Goal: Task Accomplishment & Management: Manage account settings

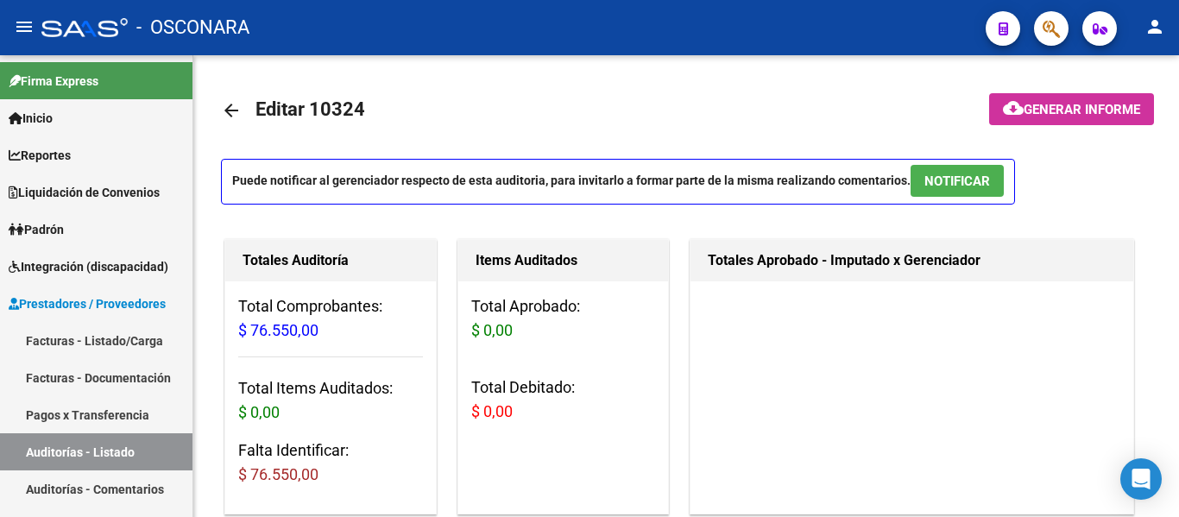
scroll to position [173, 0]
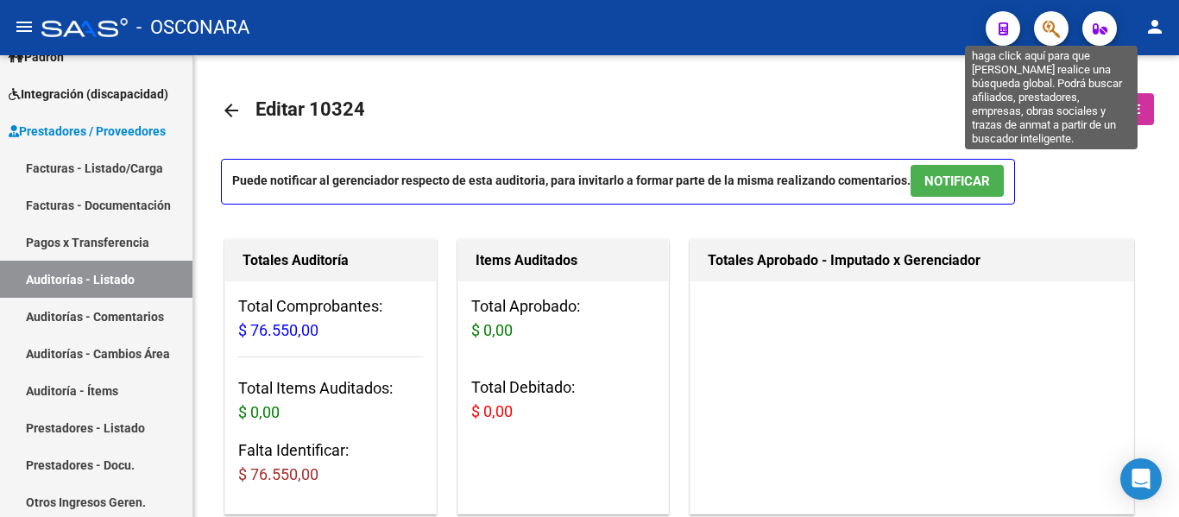
click at [1052, 31] on icon "button" at bounding box center [1051, 29] width 17 height 20
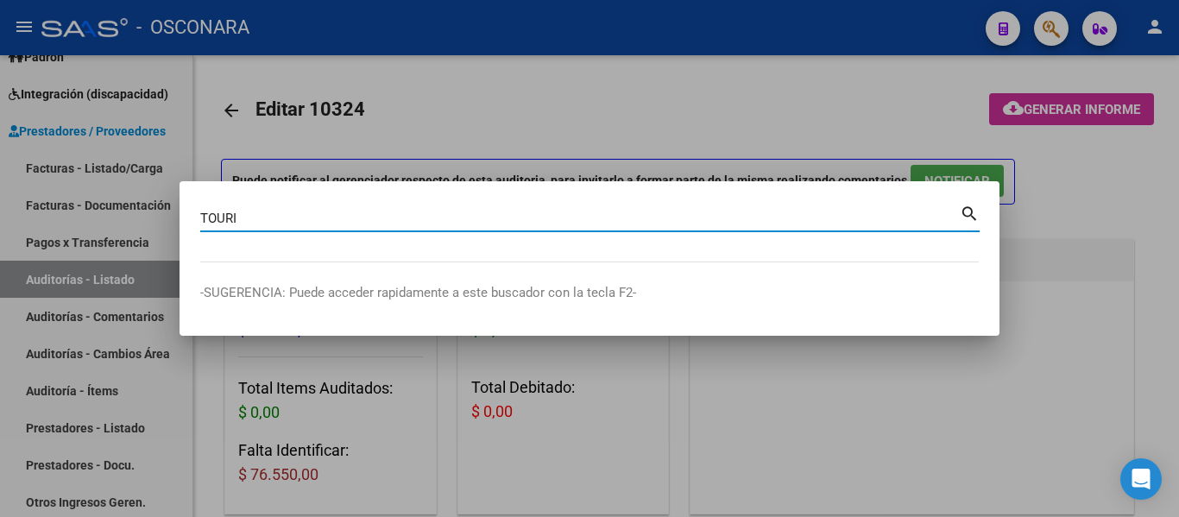
type input "TOURI"
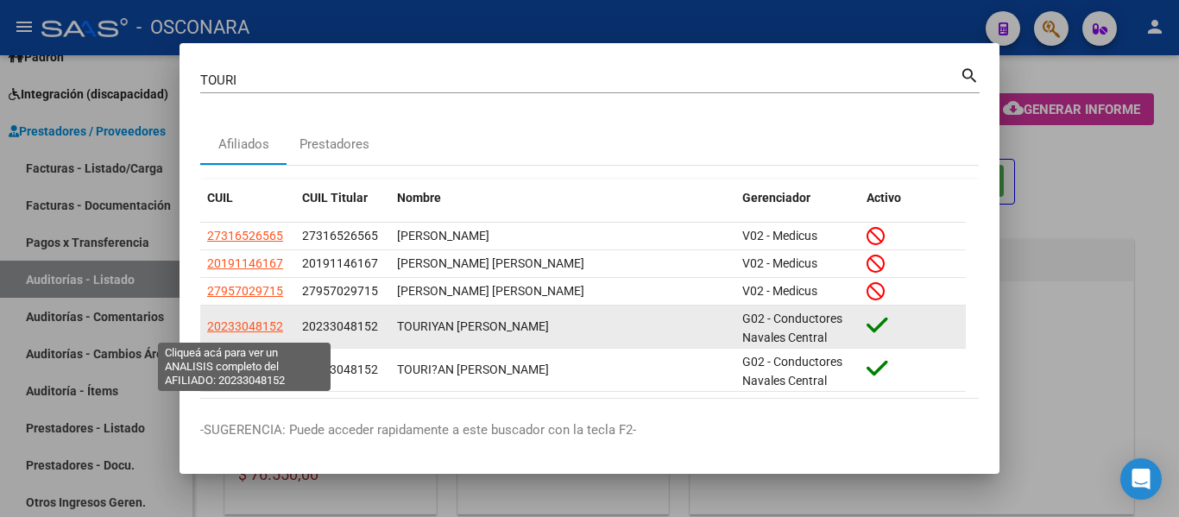
click at [243, 331] on span "20233048152" at bounding box center [245, 326] width 76 height 14
type textarea "20233048152"
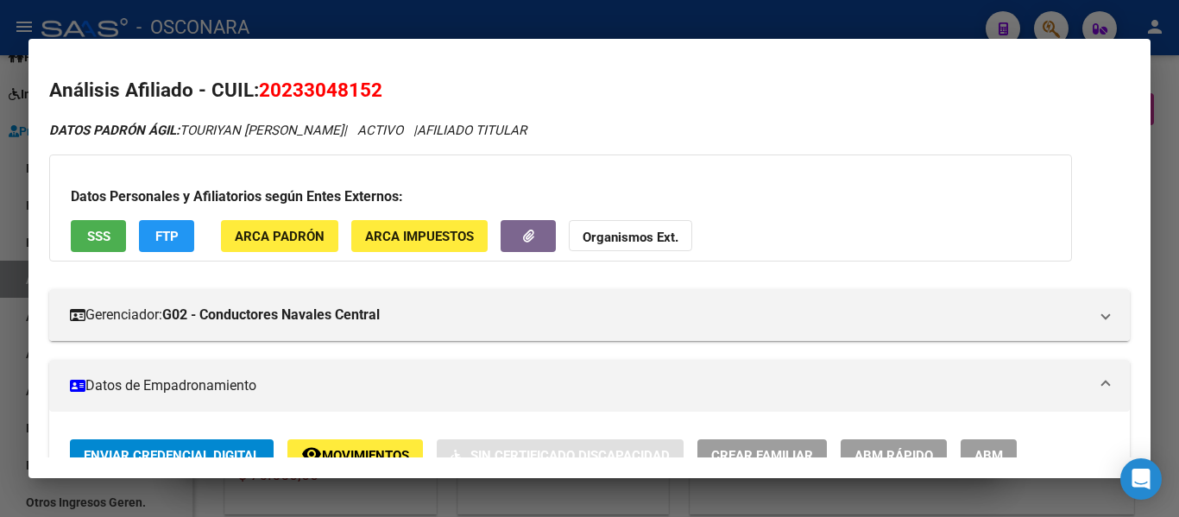
drag, startPoint x: 284, startPoint y: 88, endPoint x: 370, endPoint y: 85, distance: 85.5
click at [370, 85] on span "20233048152" at bounding box center [320, 90] width 123 height 22
copy span "23304815"
click at [618, 21] on div at bounding box center [589, 258] width 1179 height 517
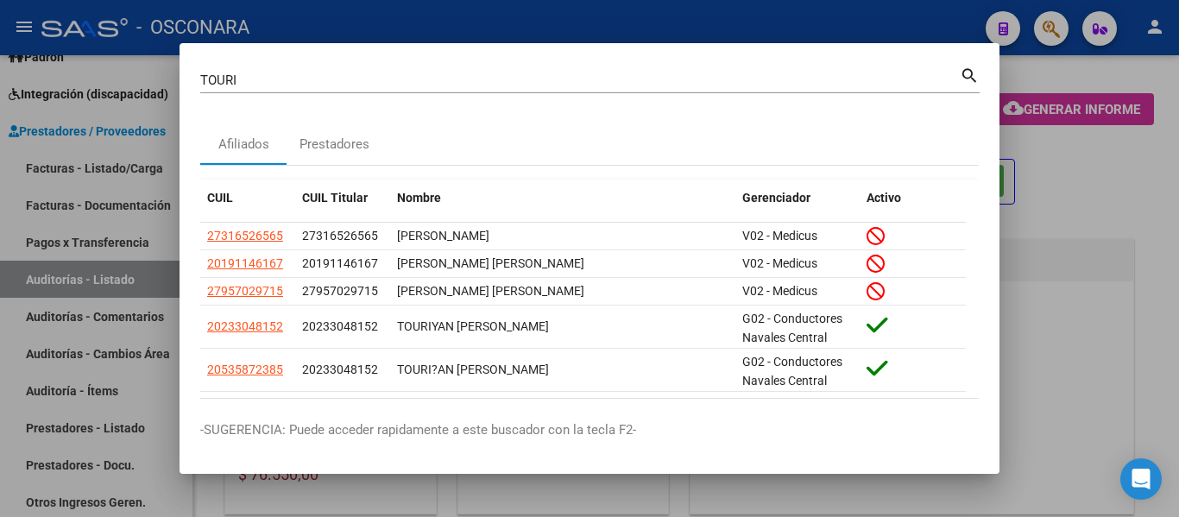
click at [85, 277] on div at bounding box center [589, 258] width 1179 height 517
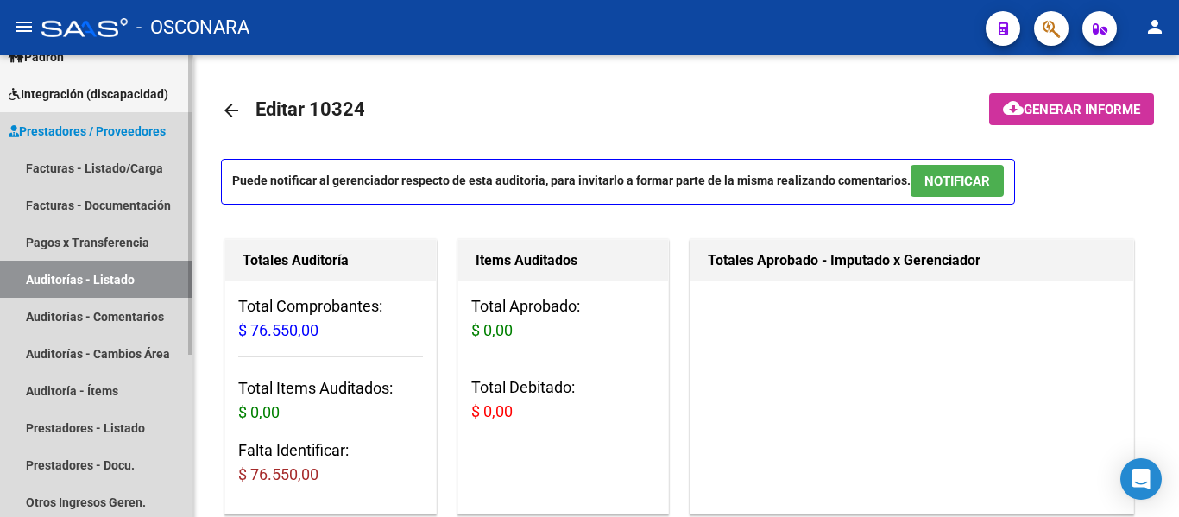
click at [85, 277] on link "Auditorías - Listado" at bounding box center [96, 279] width 193 height 37
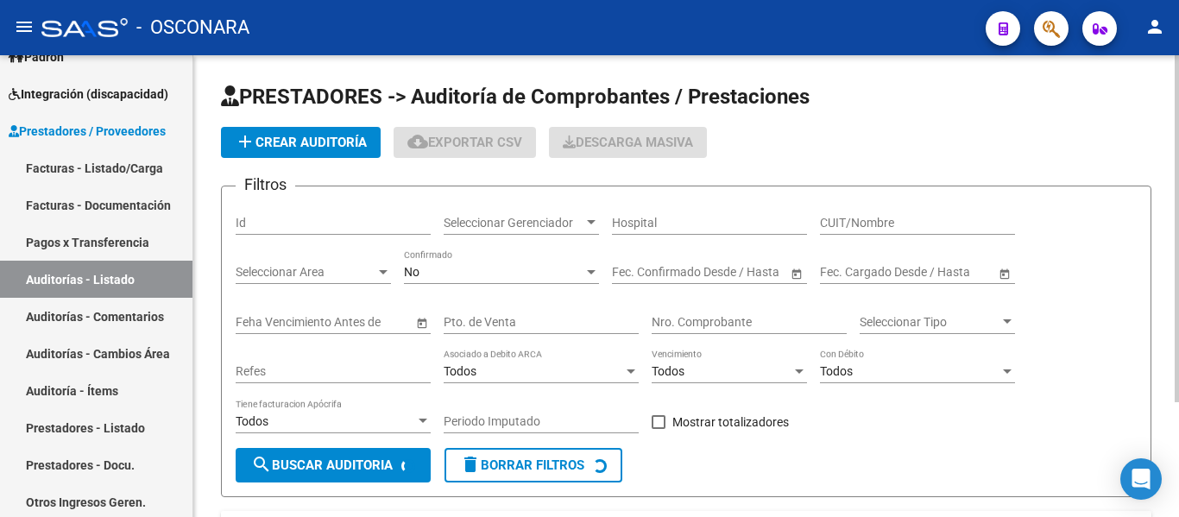
click at [278, 144] on span "add Crear Auditoría" at bounding box center [301, 143] width 132 height 16
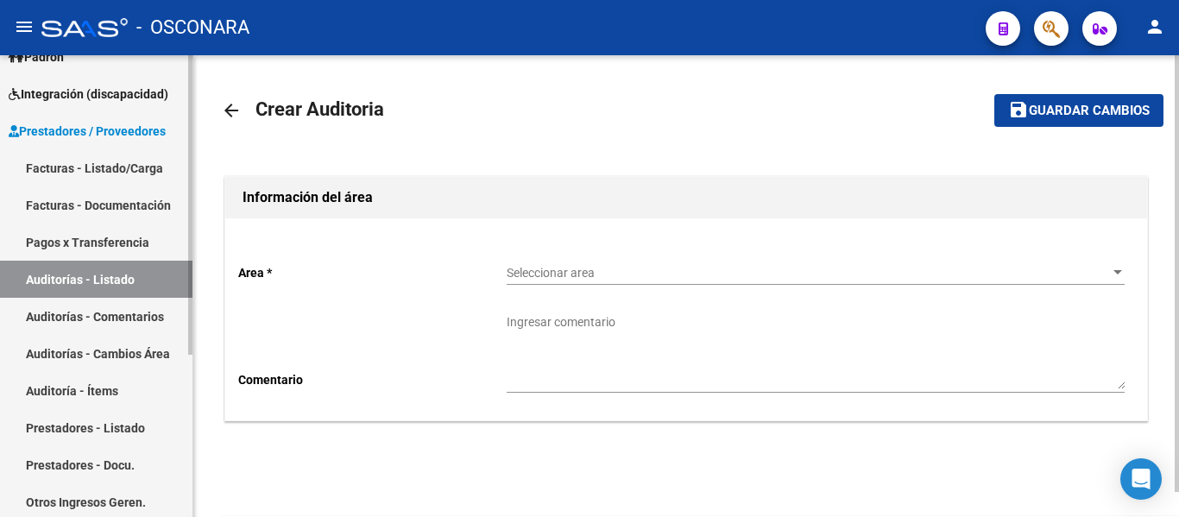
click at [89, 287] on link "Auditorías - Listado" at bounding box center [96, 279] width 193 height 37
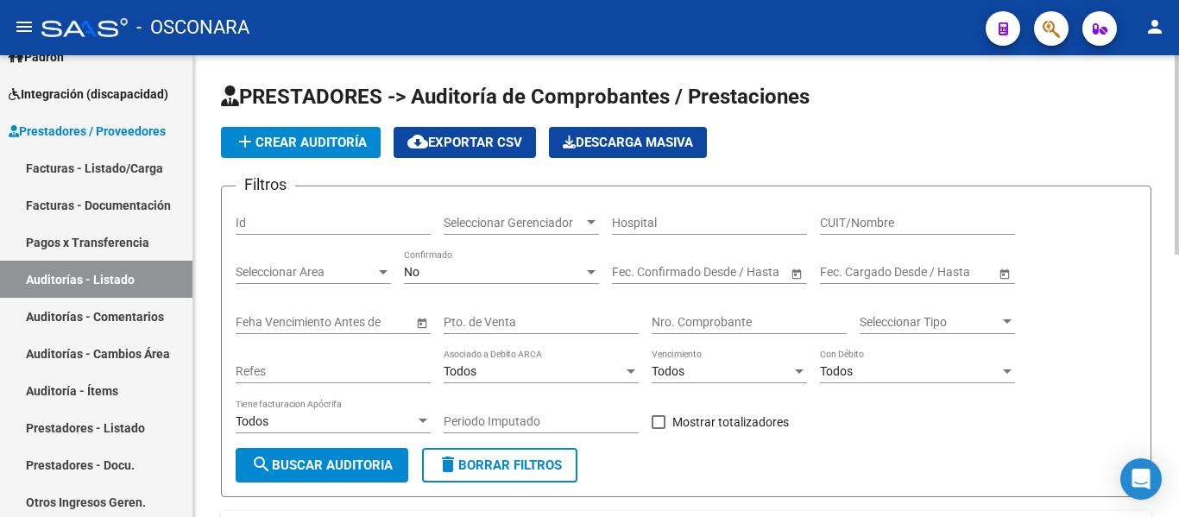
click at [300, 230] on div "Id" at bounding box center [333, 217] width 195 height 35
type input "7491"
click at [467, 285] on div "No Confirmado" at bounding box center [501, 274] width 195 height 49
click at [466, 277] on div "No" at bounding box center [494, 272] width 180 height 15
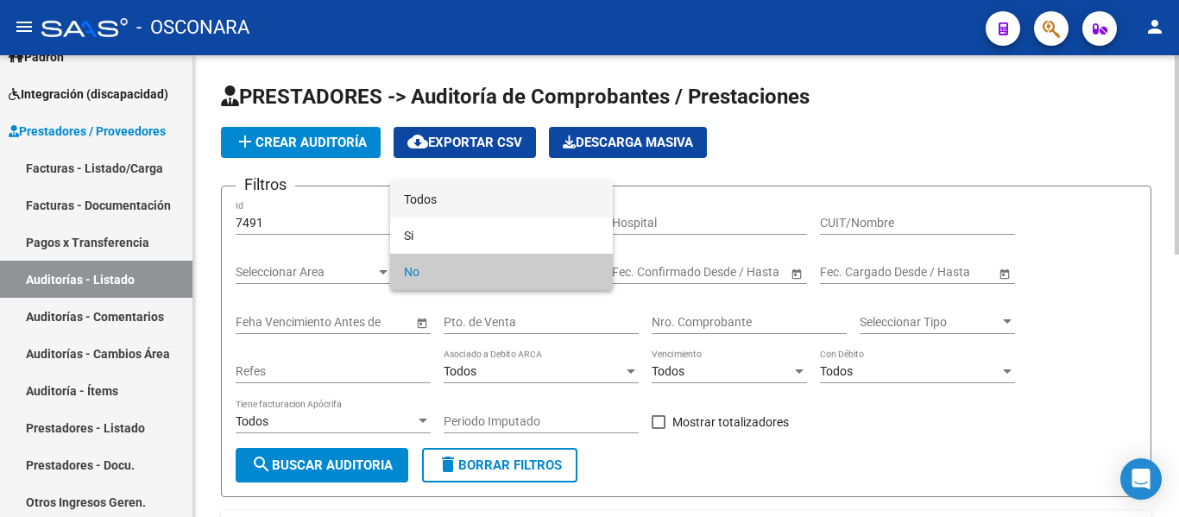
click at [467, 182] on span "Todos" at bounding box center [501, 199] width 195 height 36
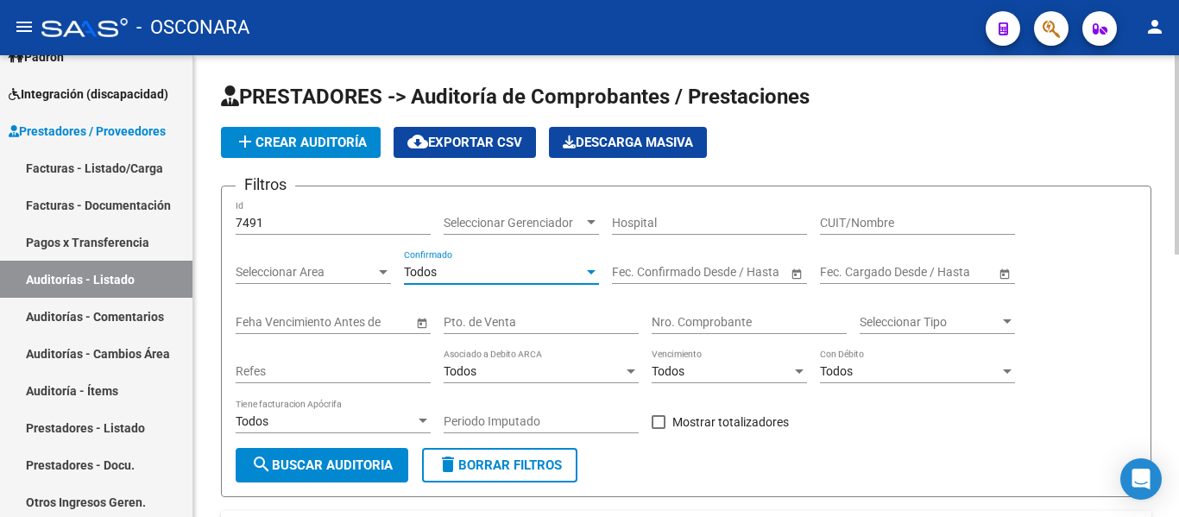
click at [325, 222] on input "7491" at bounding box center [333, 223] width 195 height 15
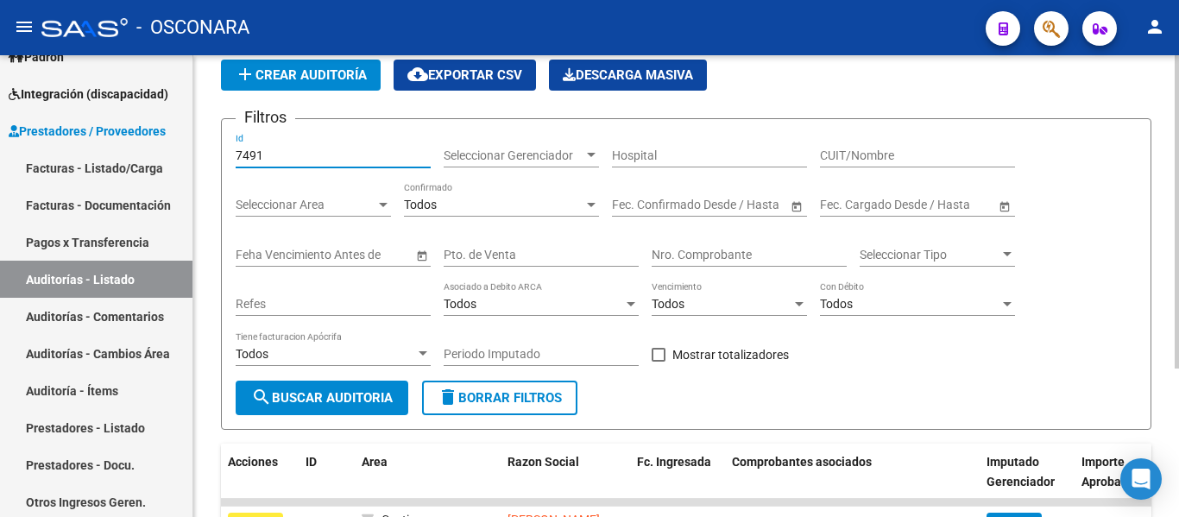
scroll to position [218, 0]
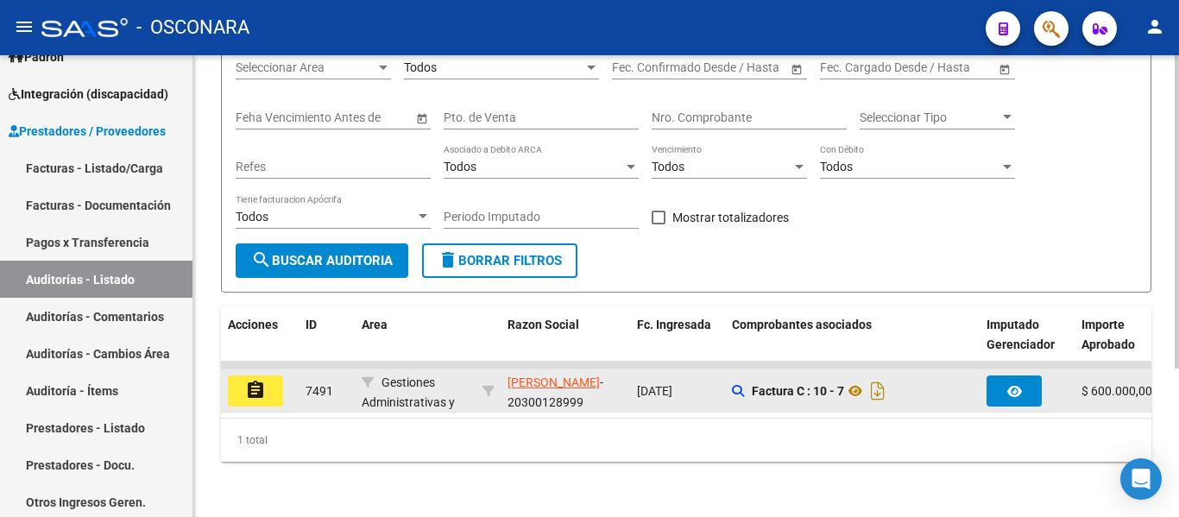
click at [250, 381] on mat-icon "assignment" at bounding box center [255, 390] width 21 height 21
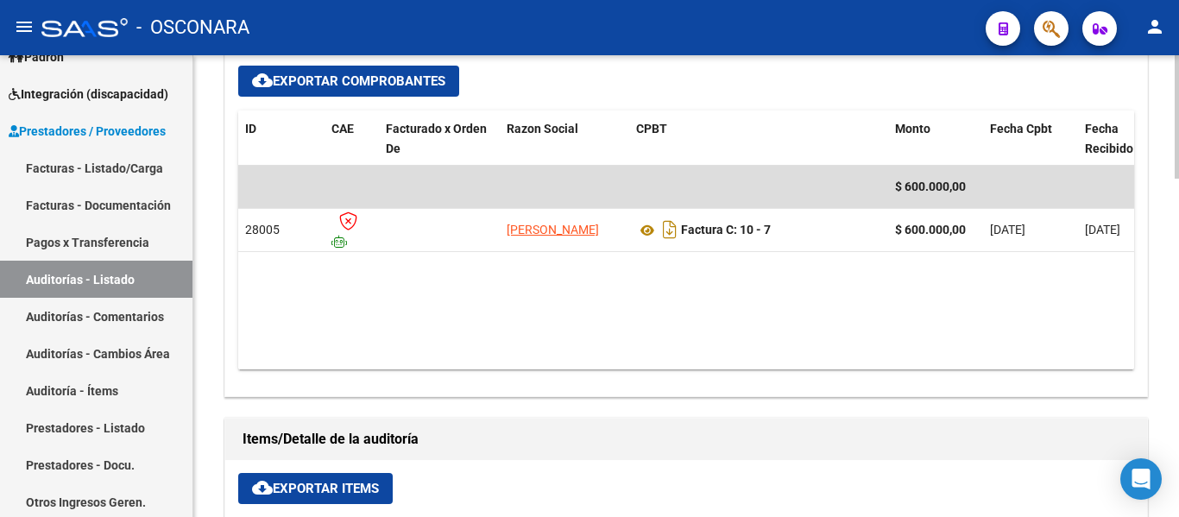
scroll to position [777, 0]
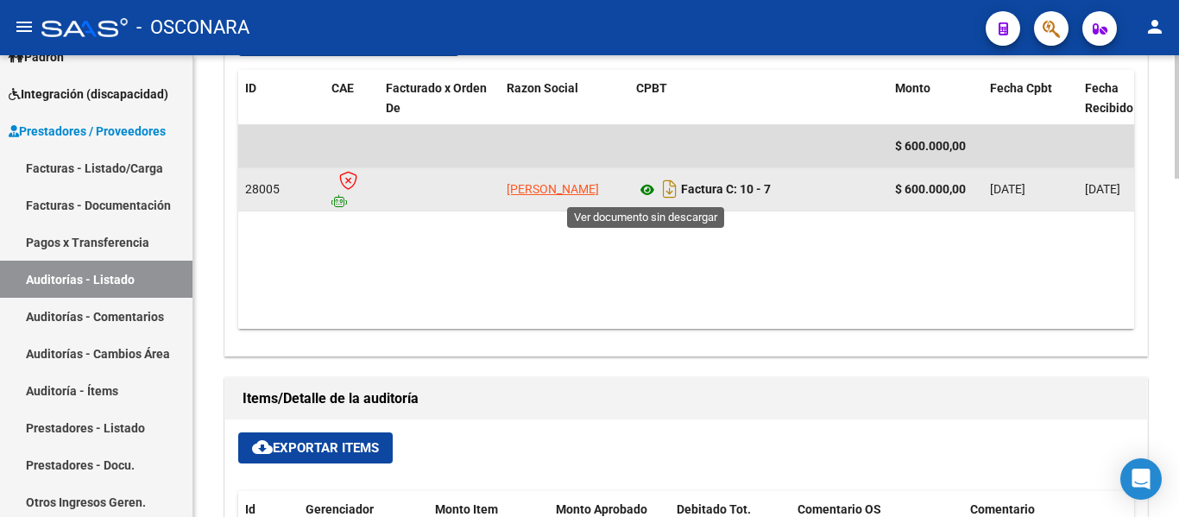
click at [649, 193] on icon at bounding box center [647, 190] width 22 height 21
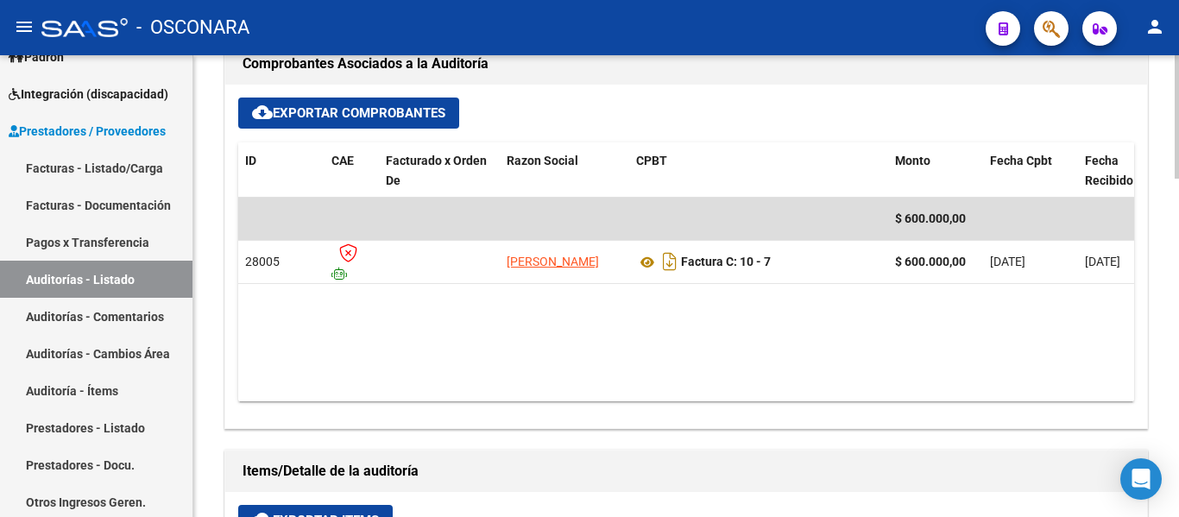
scroll to position [691, 0]
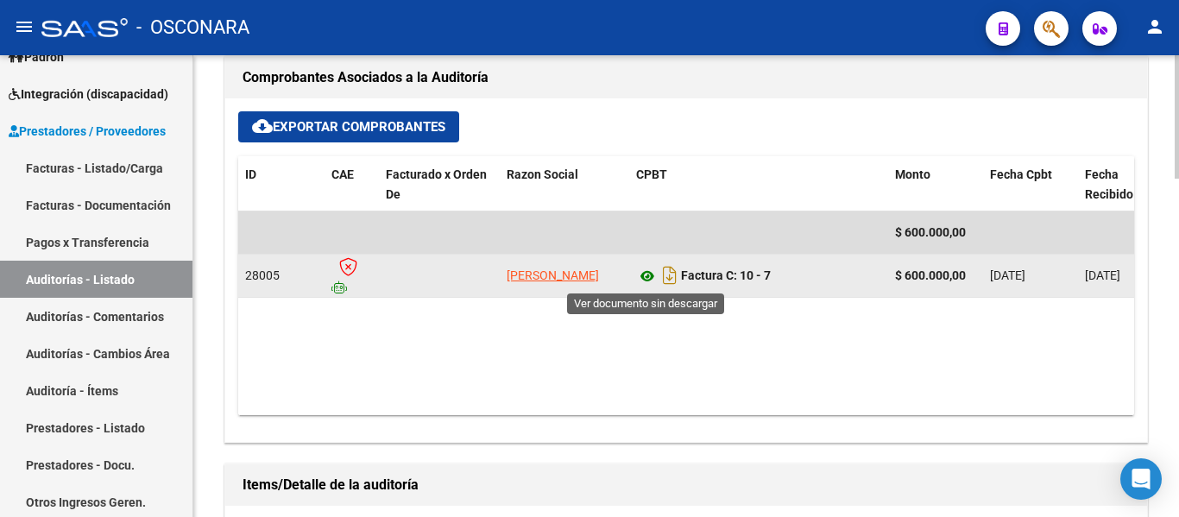
click at [647, 278] on icon at bounding box center [647, 276] width 22 height 21
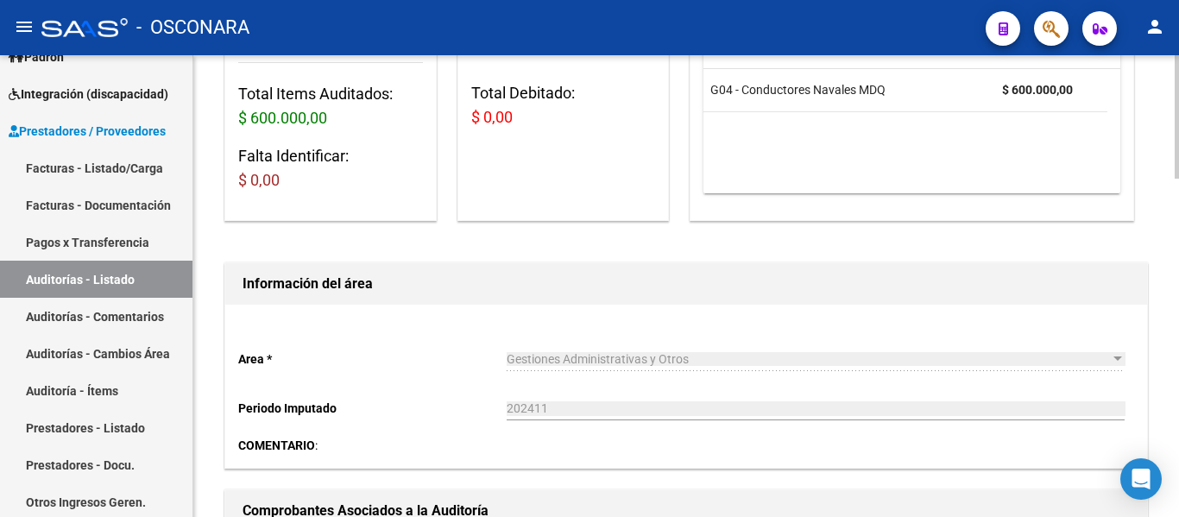
scroll to position [0, 0]
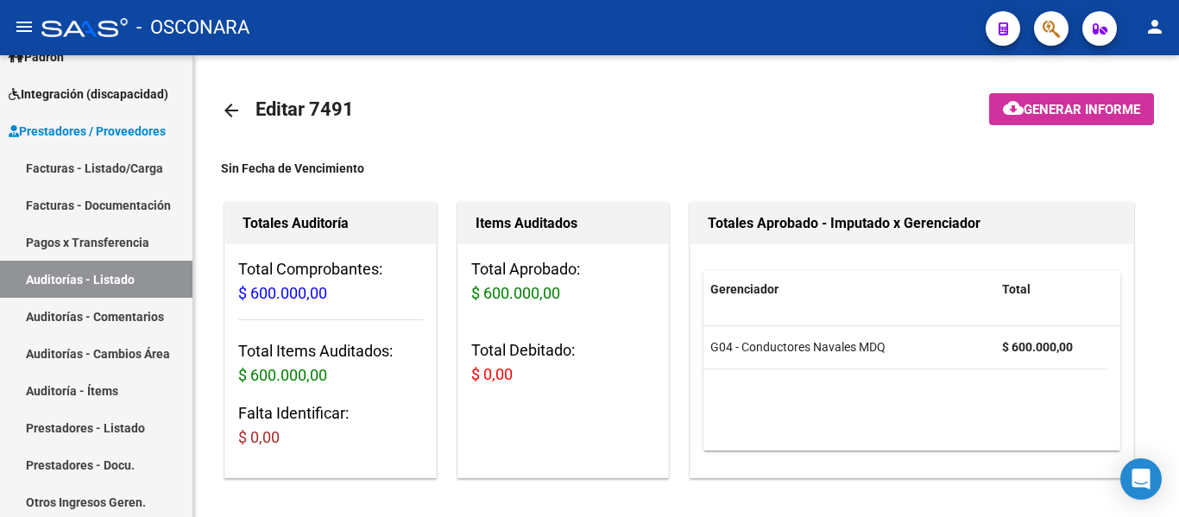
click at [1051, 24] on icon "button" at bounding box center [1051, 29] width 17 height 20
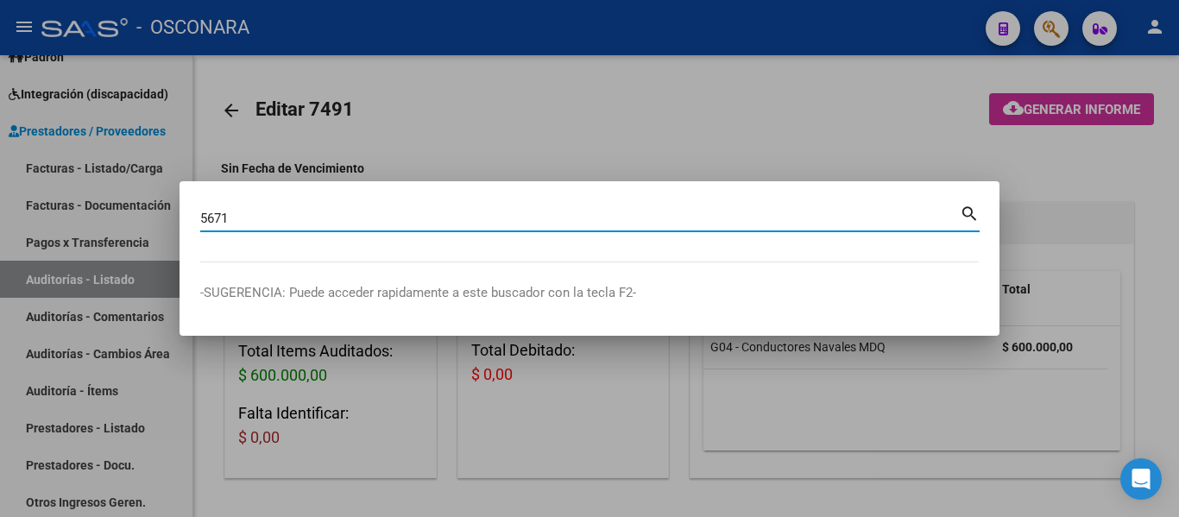
click at [216, 215] on input "5671" at bounding box center [580, 219] width 760 height 16
click at [301, 222] on input "56471" at bounding box center [580, 219] width 760 height 16
type input "56471623"
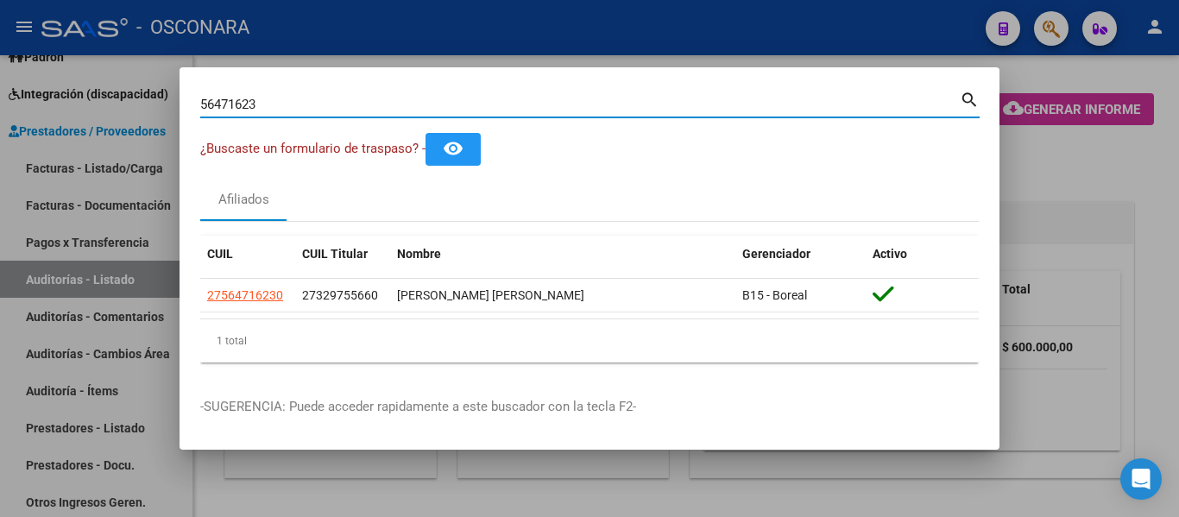
drag, startPoint x: 11, startPoint y: 50, endPoint x: 0, endPoint y: 45, distance: 12.4
click at [0, 46] on div "56471623 Buscar (apellido, dni, cuil, nro traspaso, cuit, obra social) search ¿…" at bounding box center [589, 258] width 1179 height 517
paste input "41.889.299"
click at [246, 100] on input "41.889.299" at bounding box center [580, 105] width 760 height 16
click at [221, 104] on input "41.889299" at bounding box center [580, 105] width 760 height 16
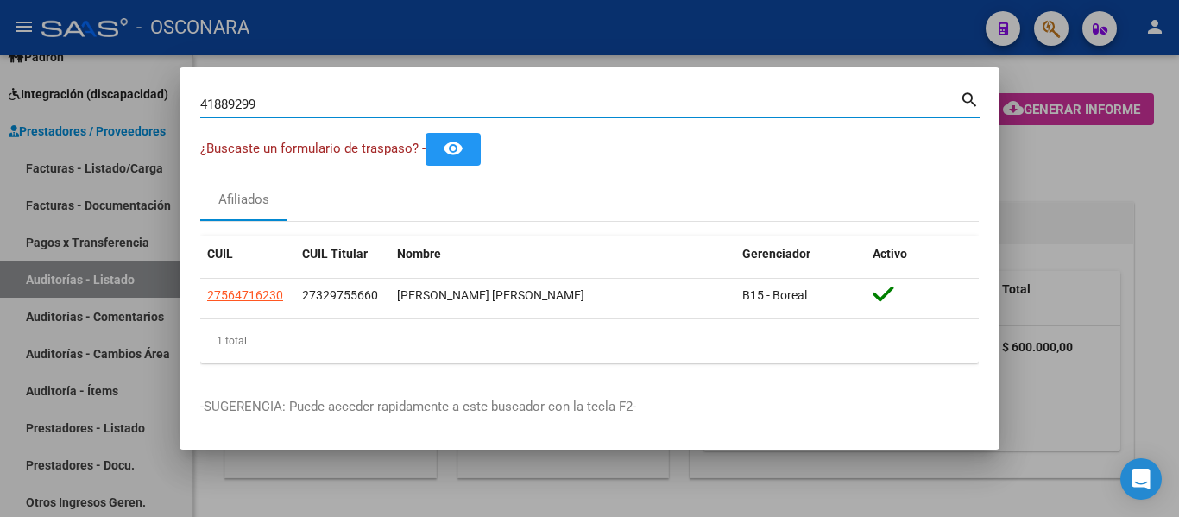
type input "41889299"
